Goal: Task Accomplishment & Management: Complete application form

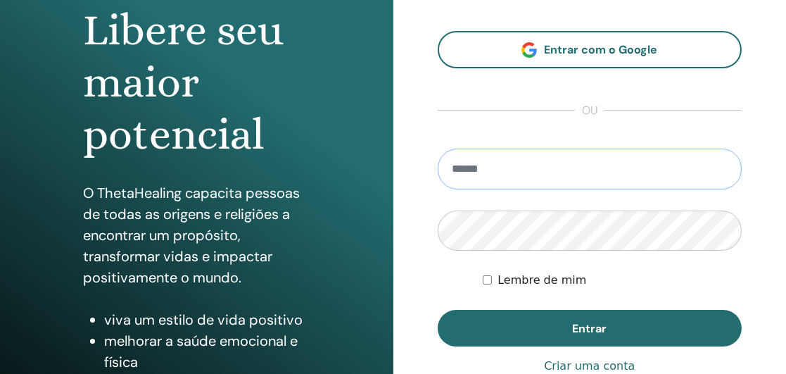
scroll to position [153, 0]
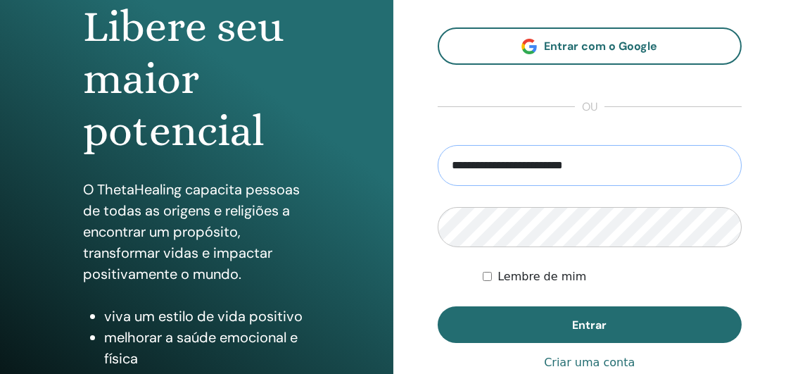
type input "**********"
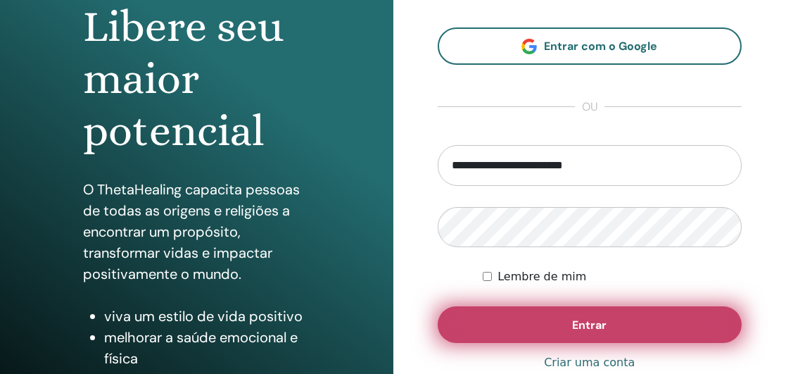
click at [597, 324] on font "Entrar" at bounding box center [589, 324] width 34 height 15
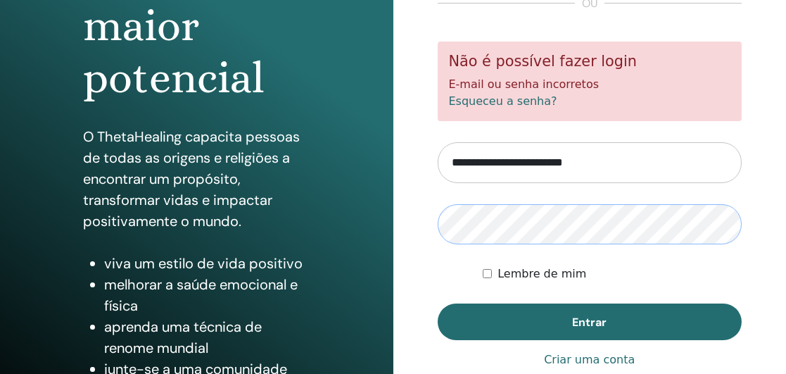
scroll to position [206, 0]
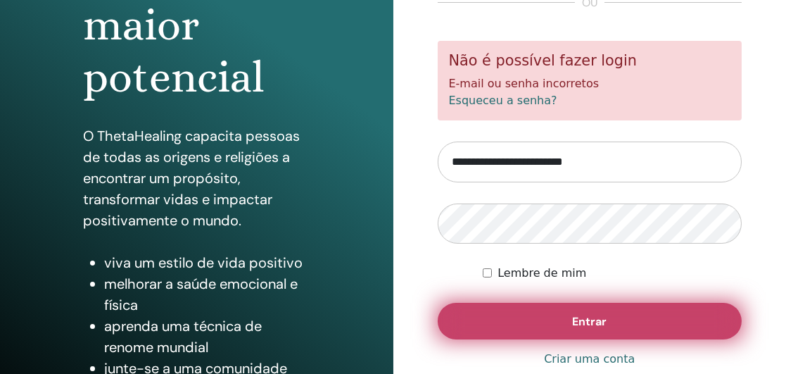
click at [613, 317] on button "Entrar" at bounding box center [590, 321] width 305 height 37
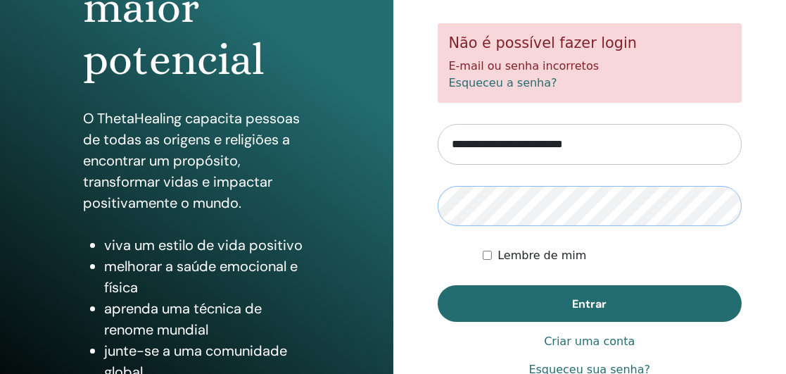
scroll to position [225, 0]
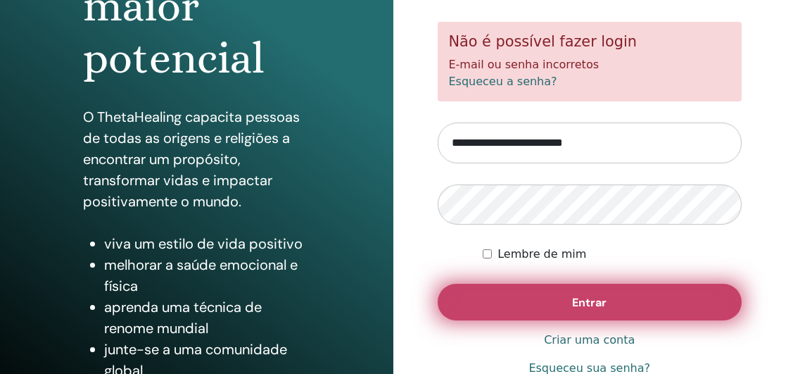
click at [626, 300] on button "Entrar" at bounding box center [590, 302] width 305 height 37
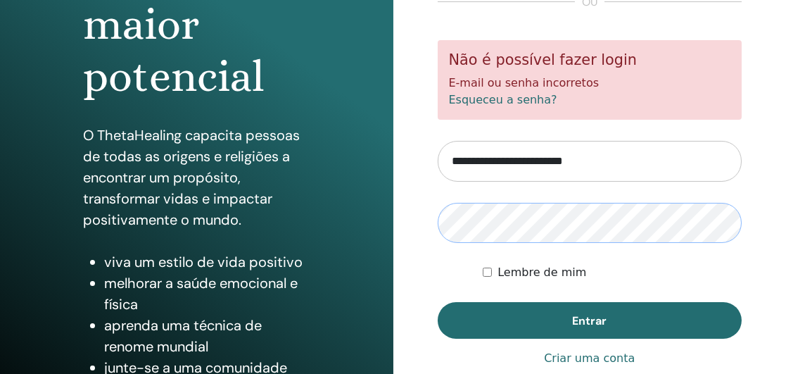
scroll to position [208, 0]
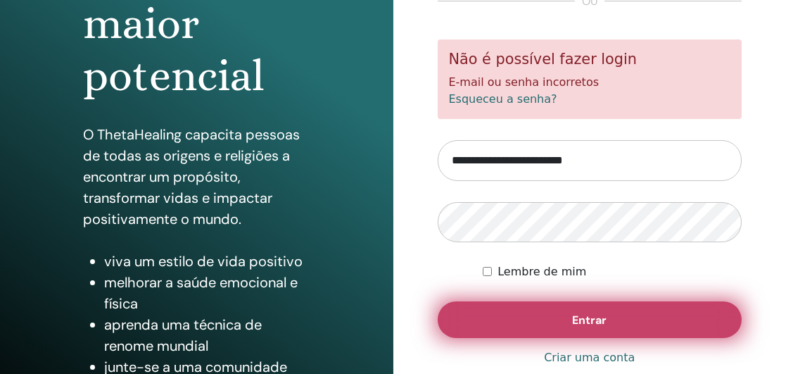
click at [634, 324] on button "Entrar" at bounding box center [590, 319] width 305 height 37
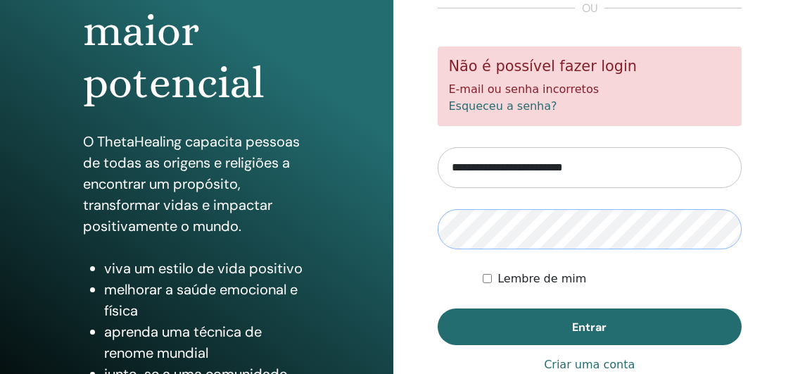
scroll to position [204, 0]
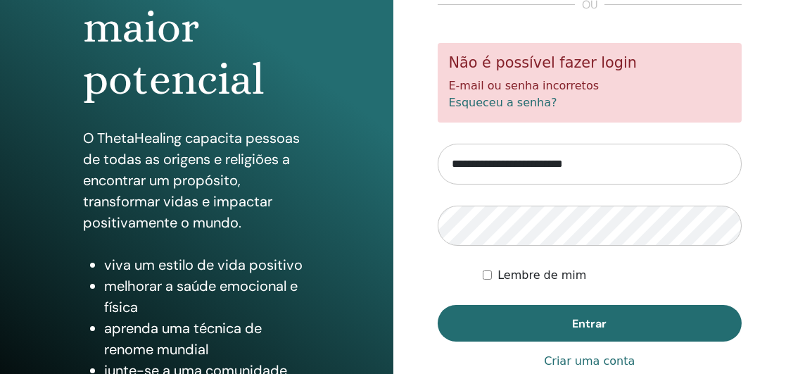
click at [634, 324] on button "Entrar" at bounding box center [590, 323] width 305 height 37
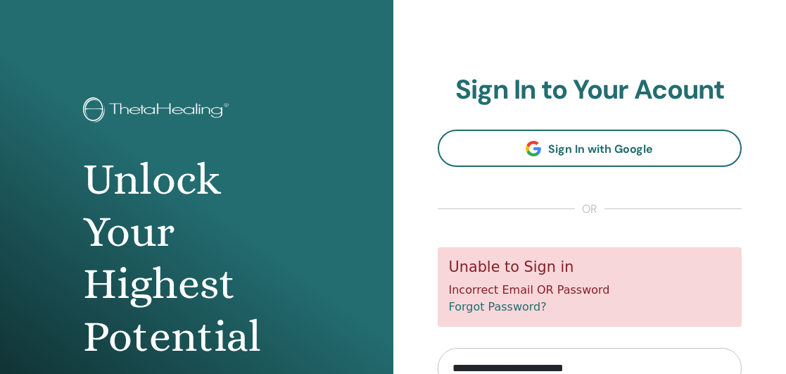
scroll to position [1, 0]
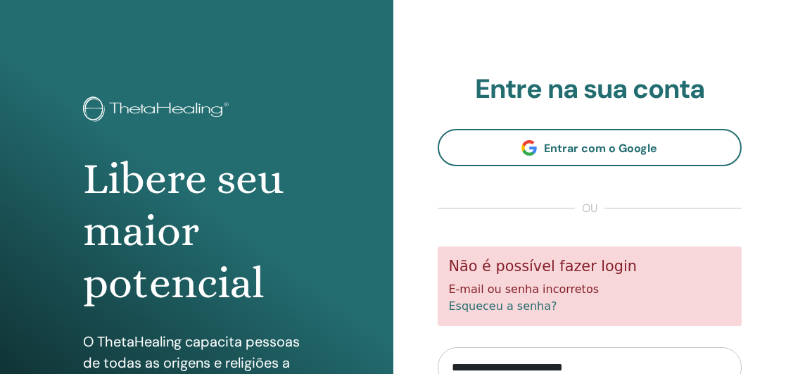
click at [605, 315] on div "Não é possível fazer login E-mail ou senha incorretos Esqueceu a senha?" at bounding box center [590, 286] width 305 height 80
click at [570, 305] on div "Não é possível fazer login E-mail ou senha incorretos Esqueceu a senha?" at bounding box center [590, 286] width 305 height 80
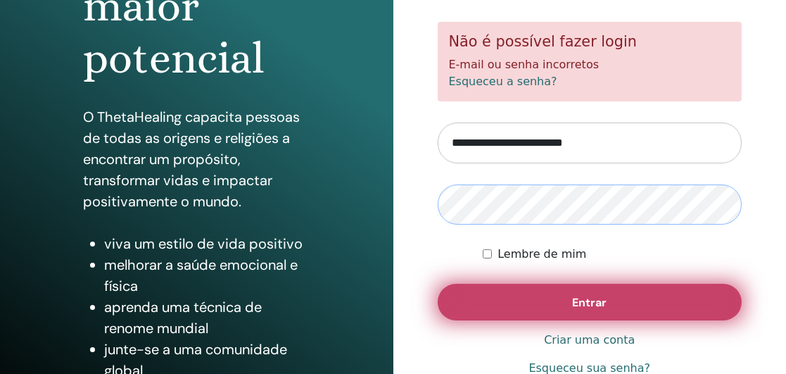
scroll to position [228, 0]
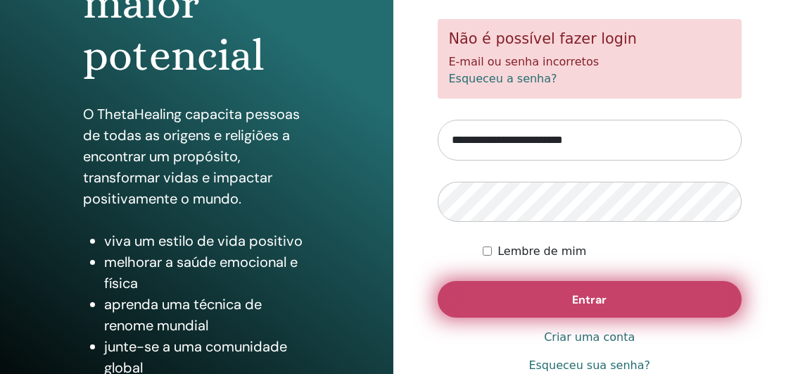
click at [574, 300] on font "Entrar" at bounding box center [589, 299] width 34 height 15
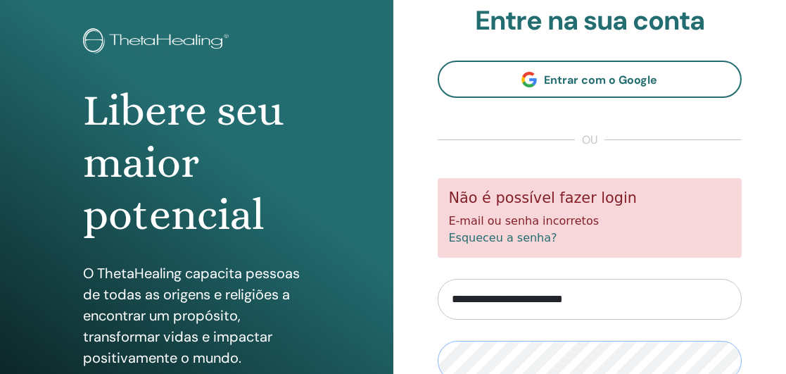
scroll to position [68, 0]
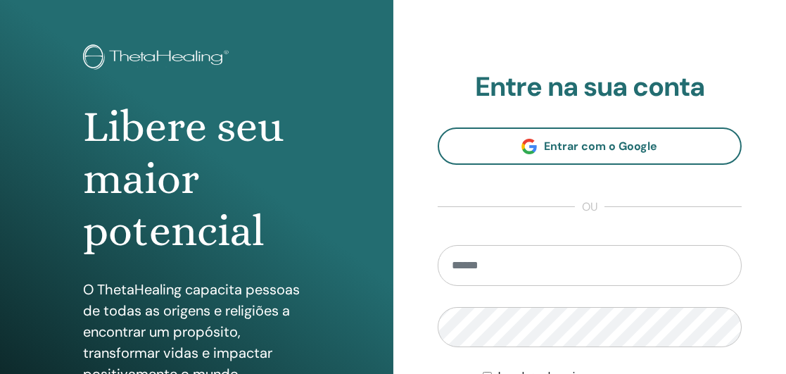
scroll to position [62, 0]
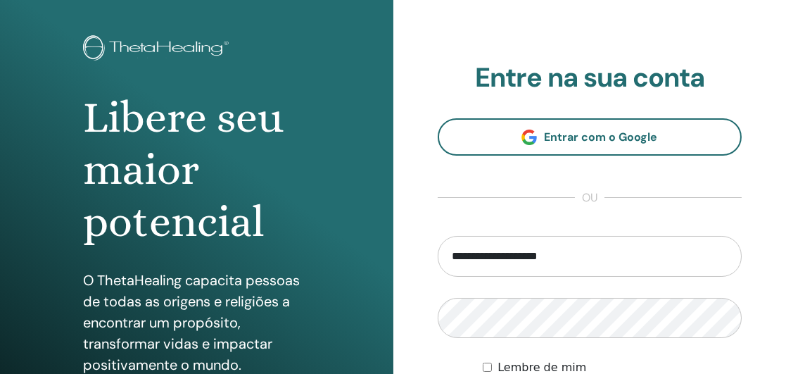
type input "**********"
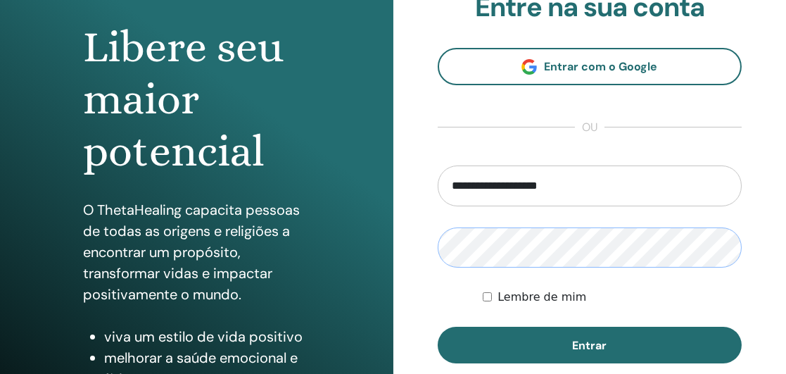
scroll to position [137, 0]
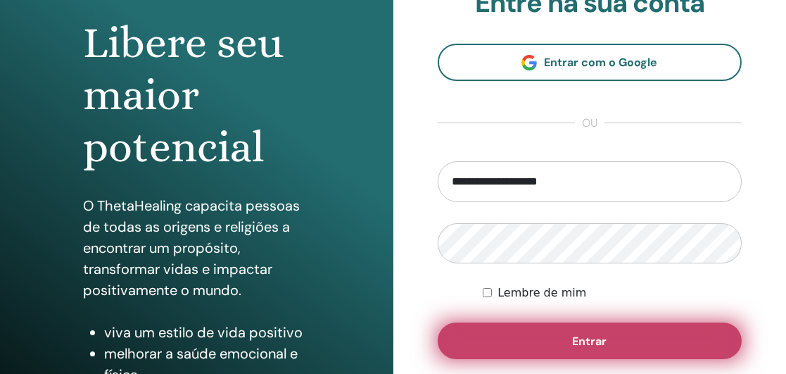
click at [550, 332] on button "Entrar" at bounding box center [590, 340] width 305 height 37
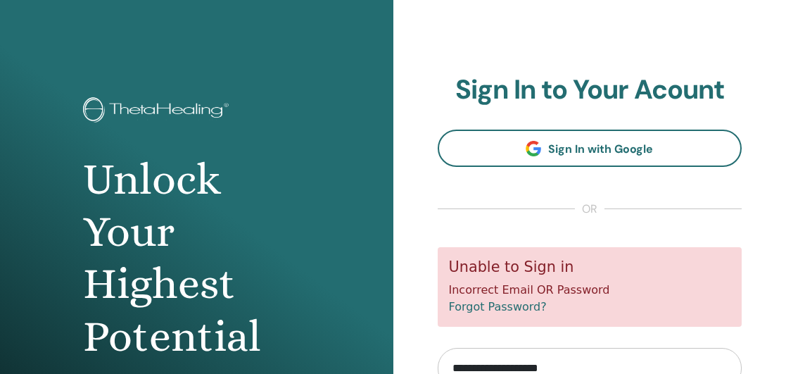
scroll to position [1, 0]
